Goal: Navigation & Orientation: Find specific page/section

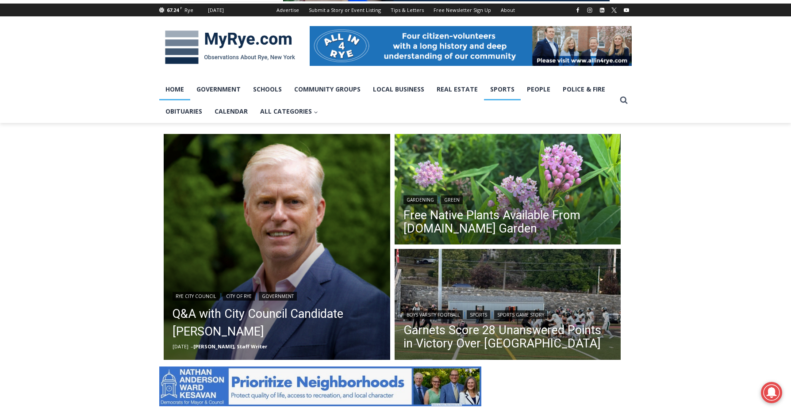
scroll to position [114, 0]
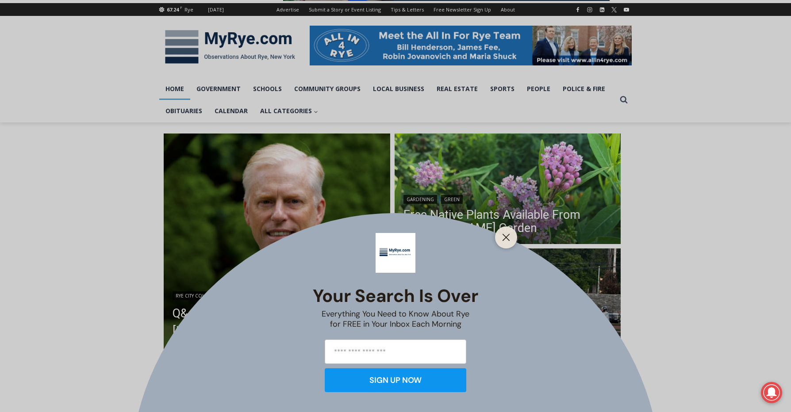
click at [507, 216] on div "Your Search is Over Everything You Need to Know About Rye for FREE in Your Inbo…" at bounding box center [395, 206] width 791 height 412
click at [505, 230] on div at bounding box center [506, 237] width 22 height 22
click at [505, 237] on line "Close" at bounding box center [506, 237] width 6 height 6
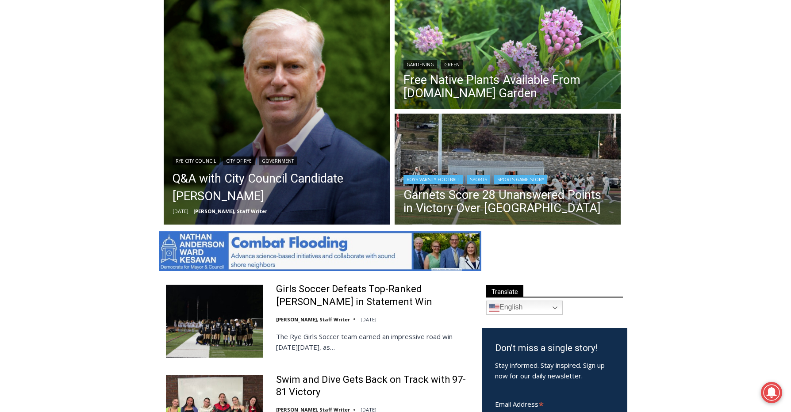
scroll to position [0, 0]
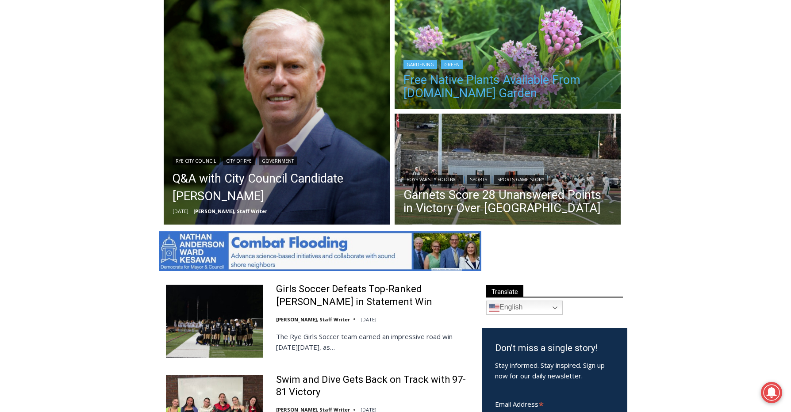
click at [509, 80] on link "Free Native Plants Available From [DOMAIN_NAME] Garden" at bounding box center [507, 86] width 209 height 27
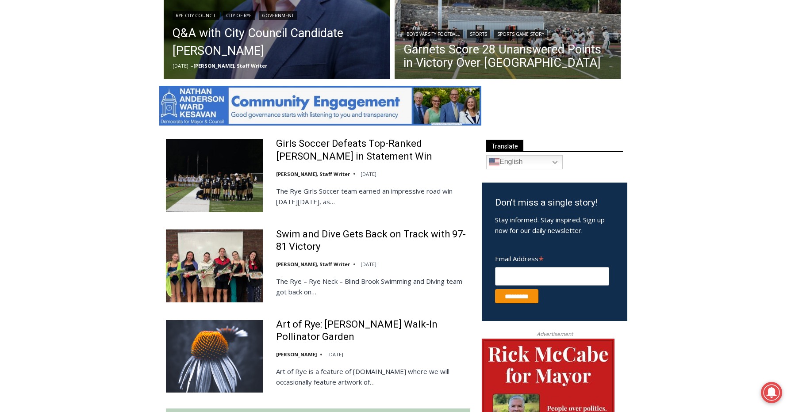
scroll to position [459, 0]
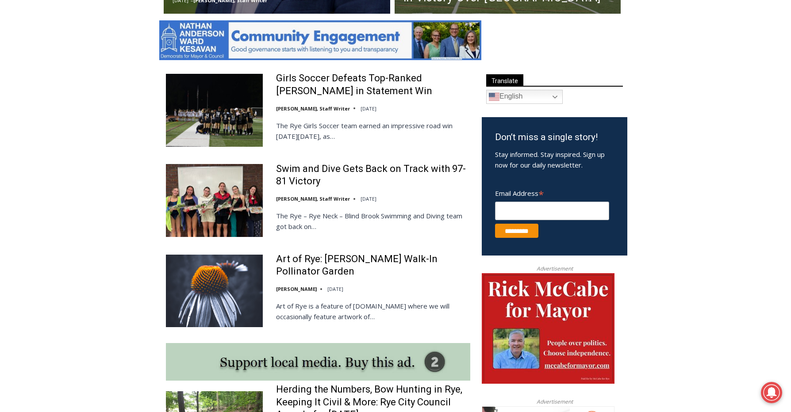
click at [192, 185] on img at bounding box center [214, 200] width 97 height 73
click at [329, 80] on link "Girls Soccer Defeats Top-Ranked [PERSON_NAME] in Statement Win" at bounding box center [373, 84] width 194 height 25
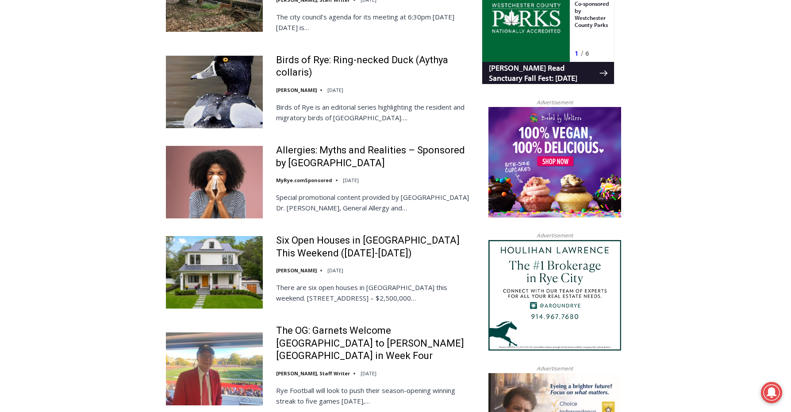
scroll to position [892, 0]
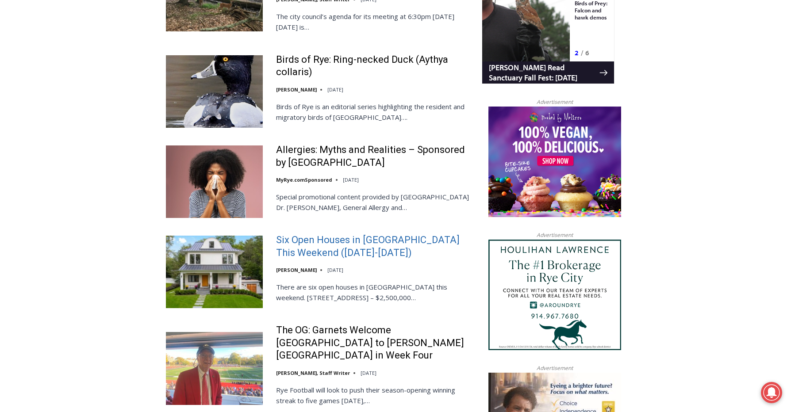
click at [298, 242] on link "Six Open Houses in Rye This Weekend (October 4-5)" at bounding box center [373, 246] width 194 height 25
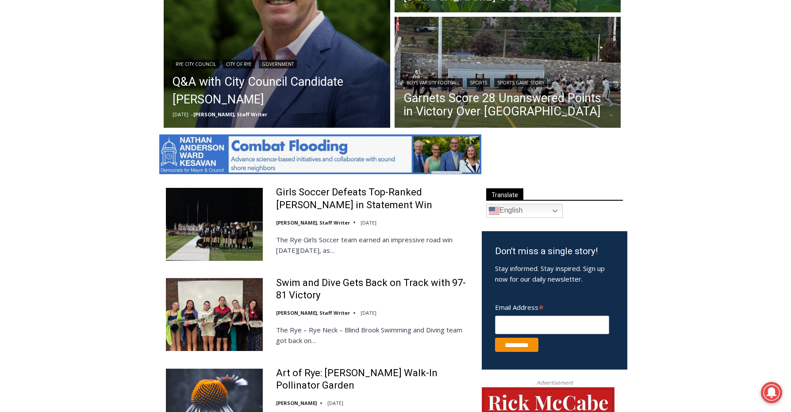
scroll to position [344, 0]
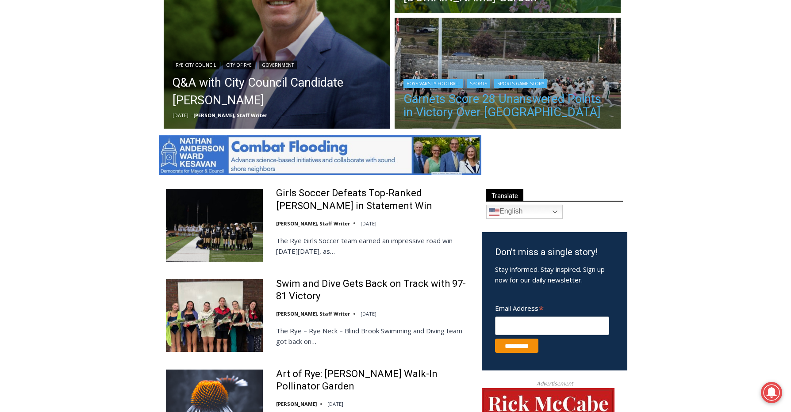
click at [499, 106] on link "Garnets Score 28 Unanswered Points in Victory Over Yorktown" at bounding box center [507, 105] width 209 height 27
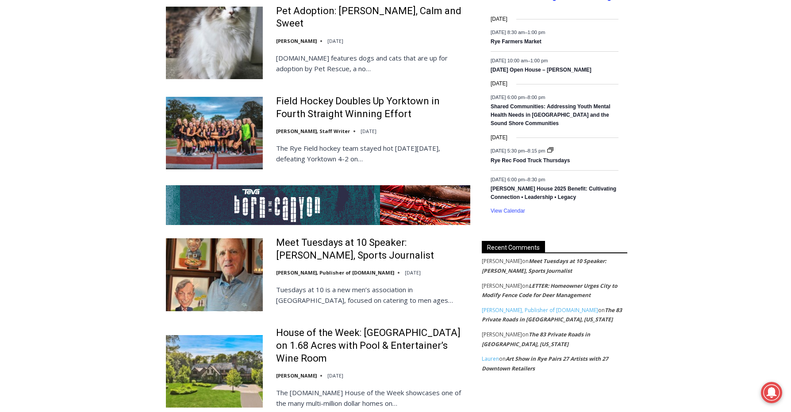
scroll to position [1540, 0]
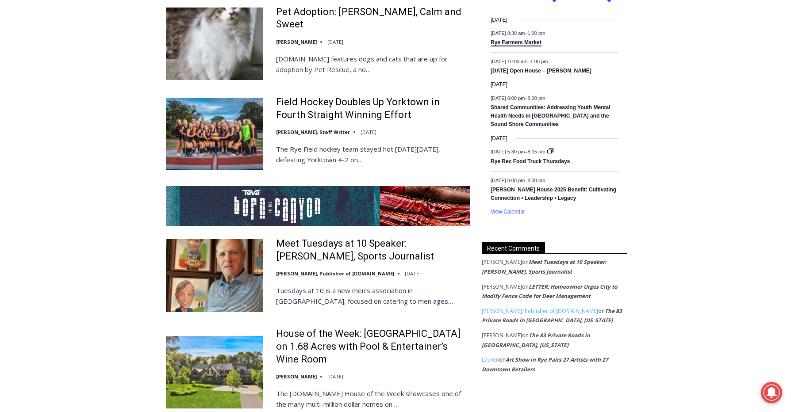
click at [520, 42] on link "Rye Farmers Market" at bounding box center [515, 42] width 51 height 7
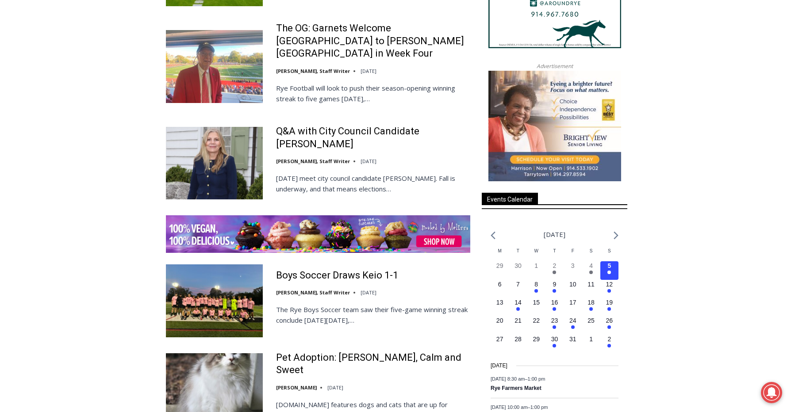
scroll to position [1194, 0]
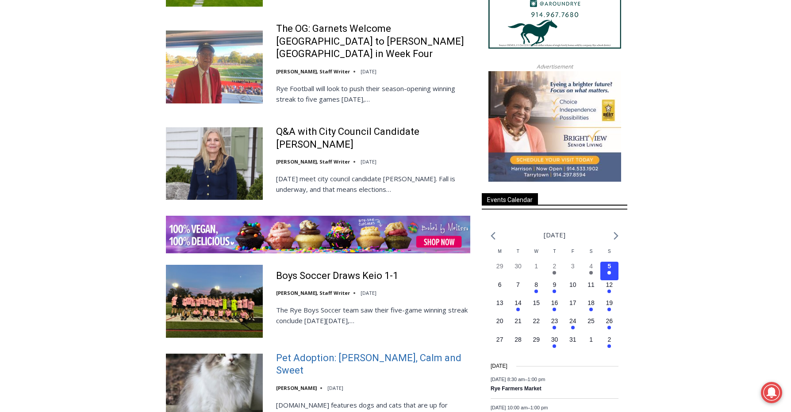
click at [390, 352] on link "Pet Adoption: [PERSON_NAME], Calm and Sweet" at bounding box center [373, 364] width 194 height 25
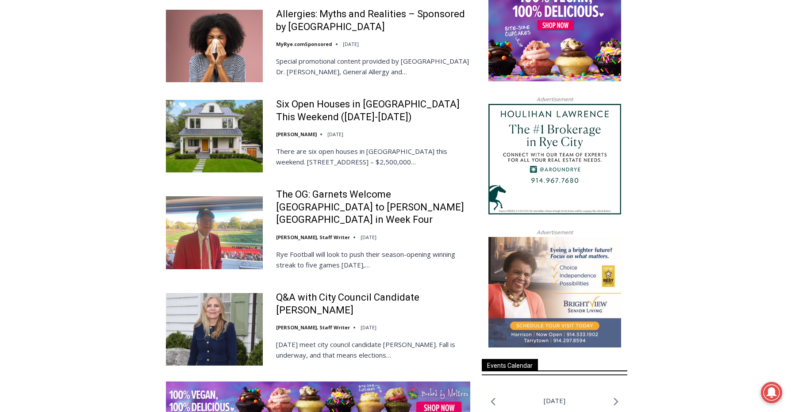
scroll to position [1010, 0]
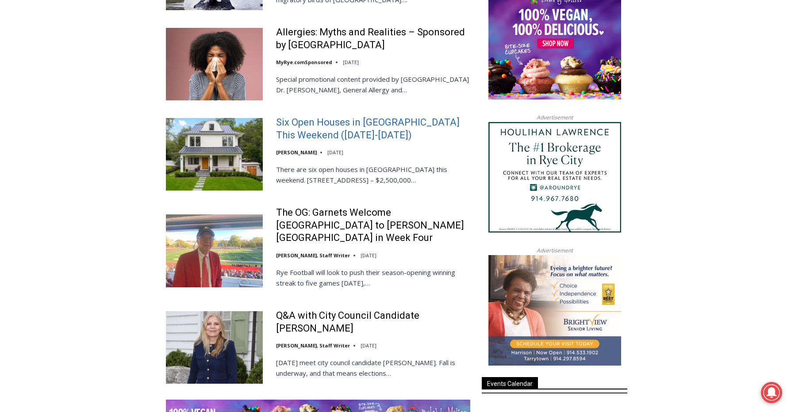
click at [298, 122] on link "Six Open Houses in Rye This Weekend (October 4-5)" at bounding box center [373, 128] width 194 height 25
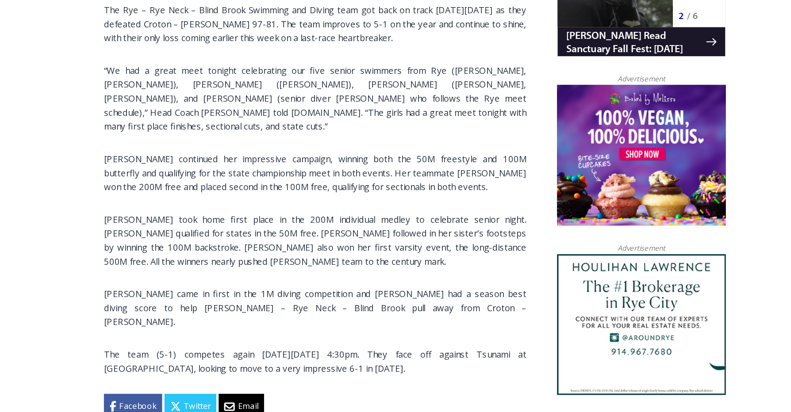
scroll to position [558, 0]
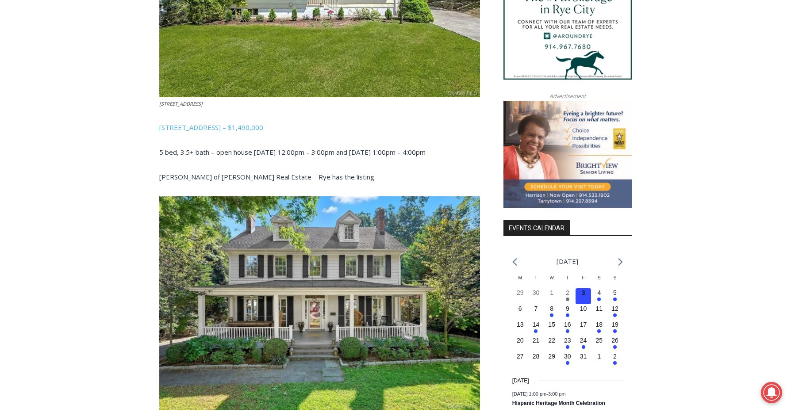
scroll to position [873, 0]
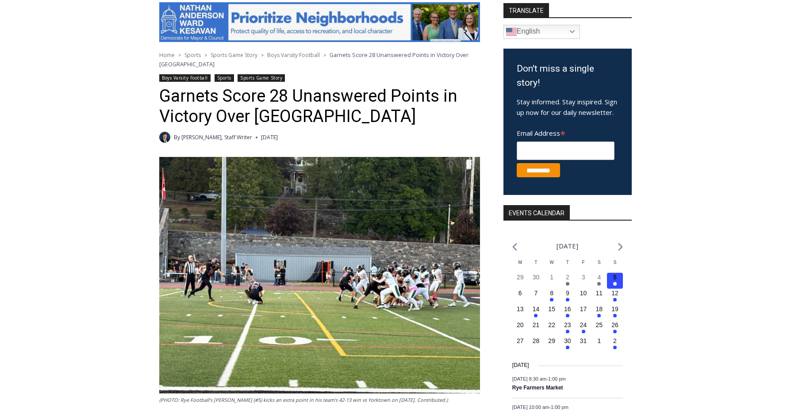
scroll to position [319, 0]
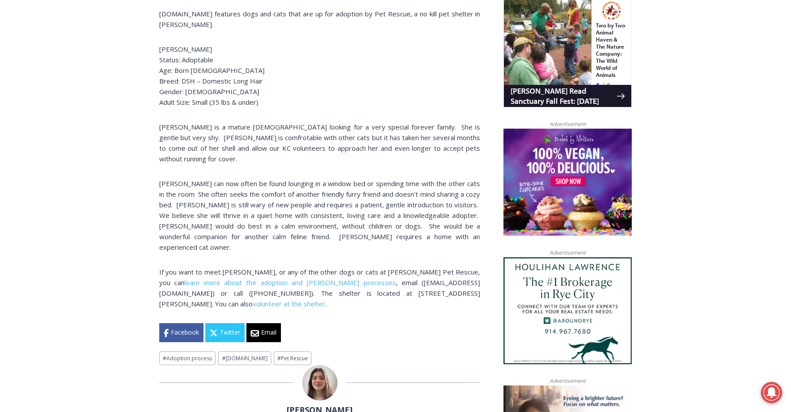
scroll to position [589, 0]
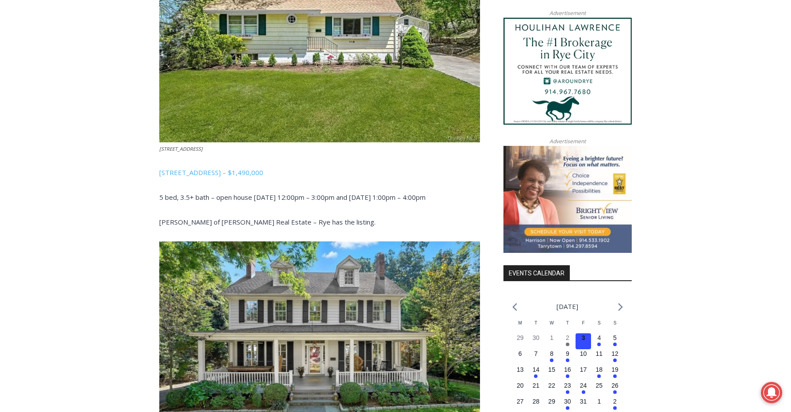
scroll to position [851, 0]
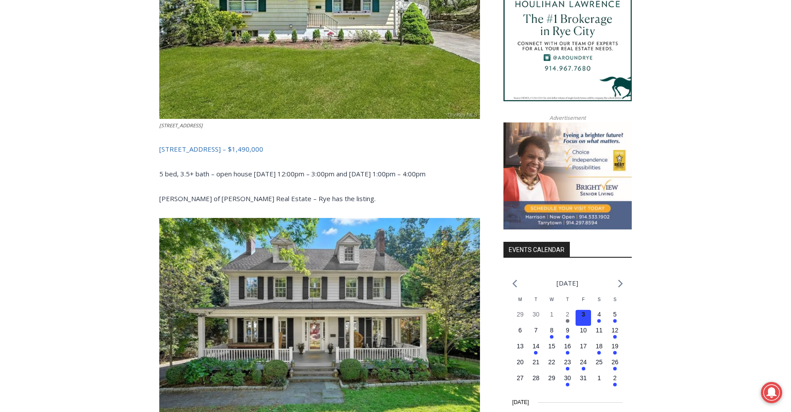
click at [241, 147] on link "[STREET_ADDRESS] – $1,490,000" at bounding box center [211, 149] width 104 height 9
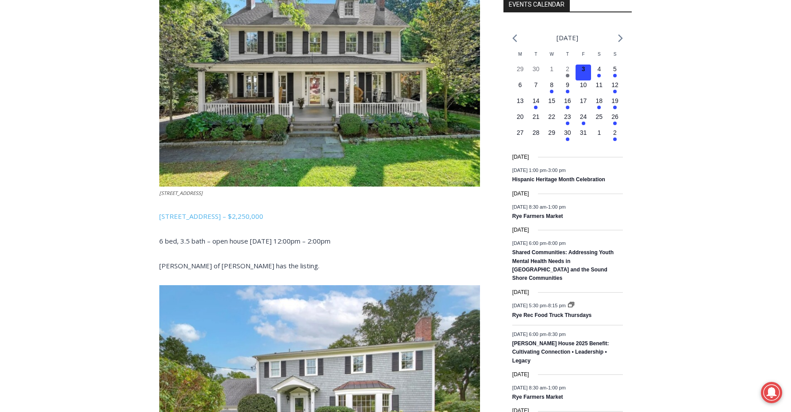
scroll to position [1097, 0]
click at [232, 213] on link "[STREET_ADDRESS] – $2,250,000" at bounding box center [211, 216] width 104 height 9
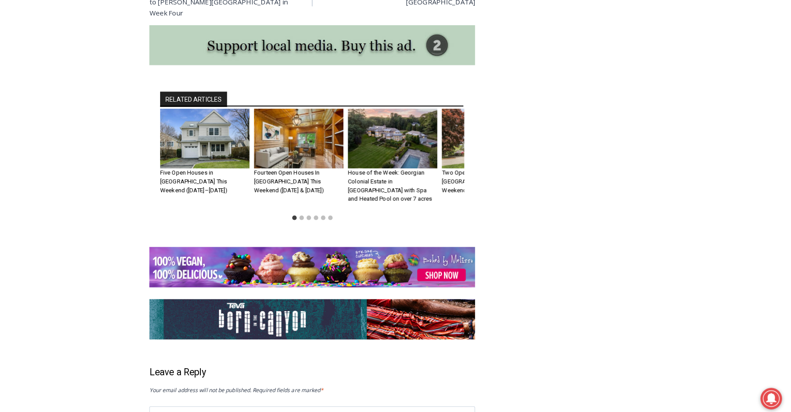
scroll to position [2830, 0]
